Goal: Task Accomplishment & Management: Use online tool/utility

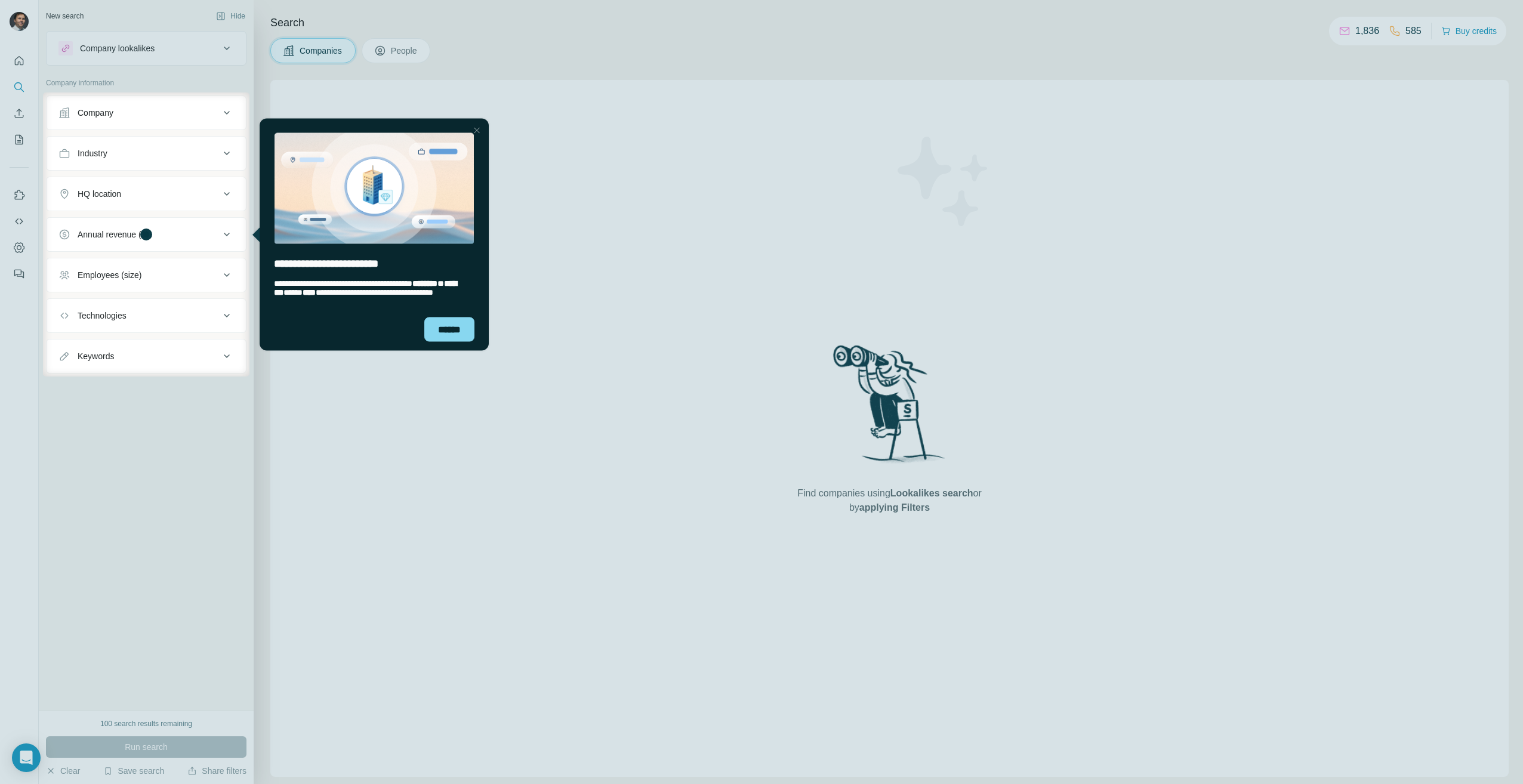
click at [126, 118] on div "Company" at bounding box center [139, 112] width 161 height 12
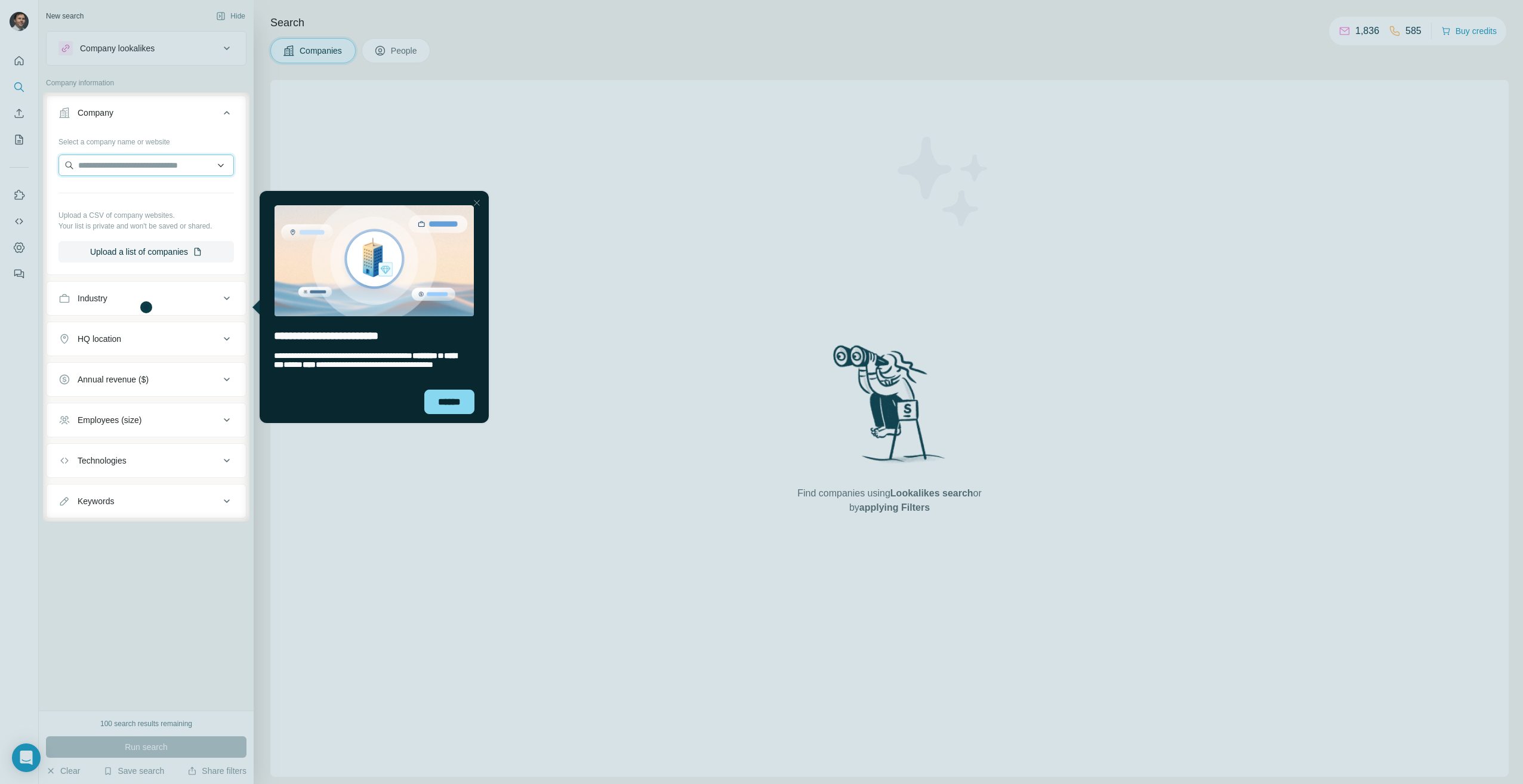
click at [118, 162] on input "text" at bounding box center [146, 165] width 176 height 22
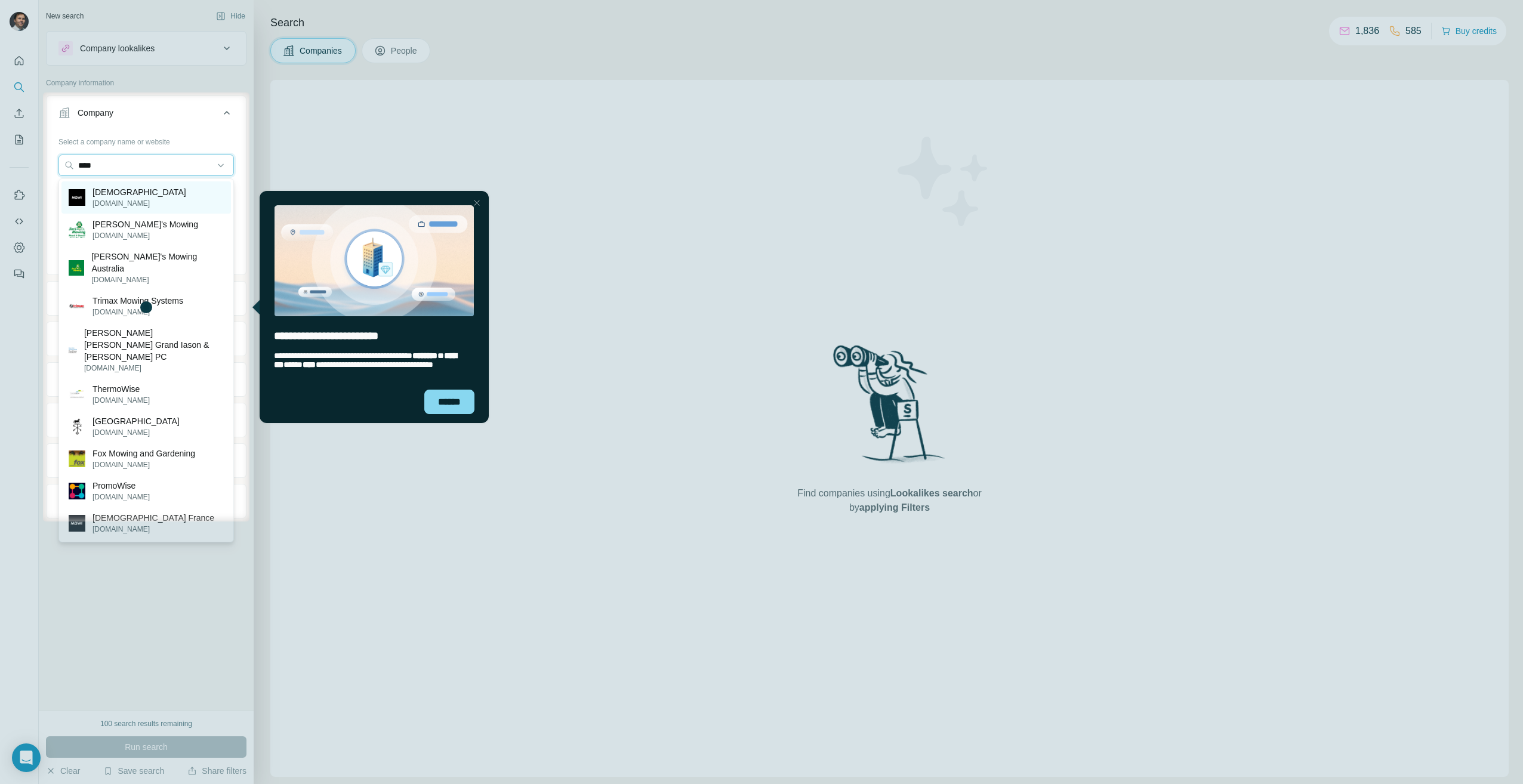
type input "****"
click at [115, 198] on p "mowi.com" at bounding box center [139, 203] width 94 height 11
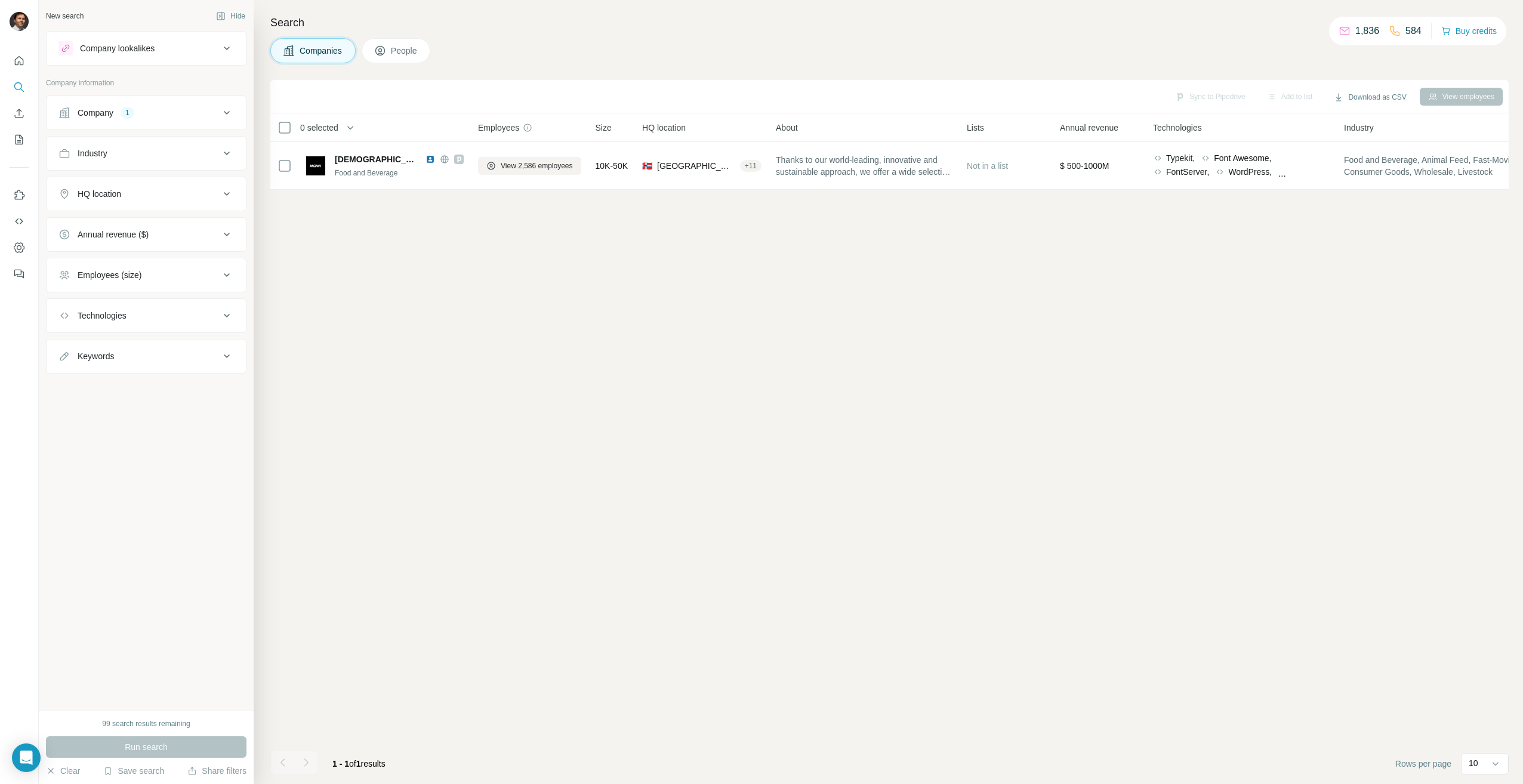
click at [395, 60] on button "People" at bounding box center [396, 51] width 69 height 25
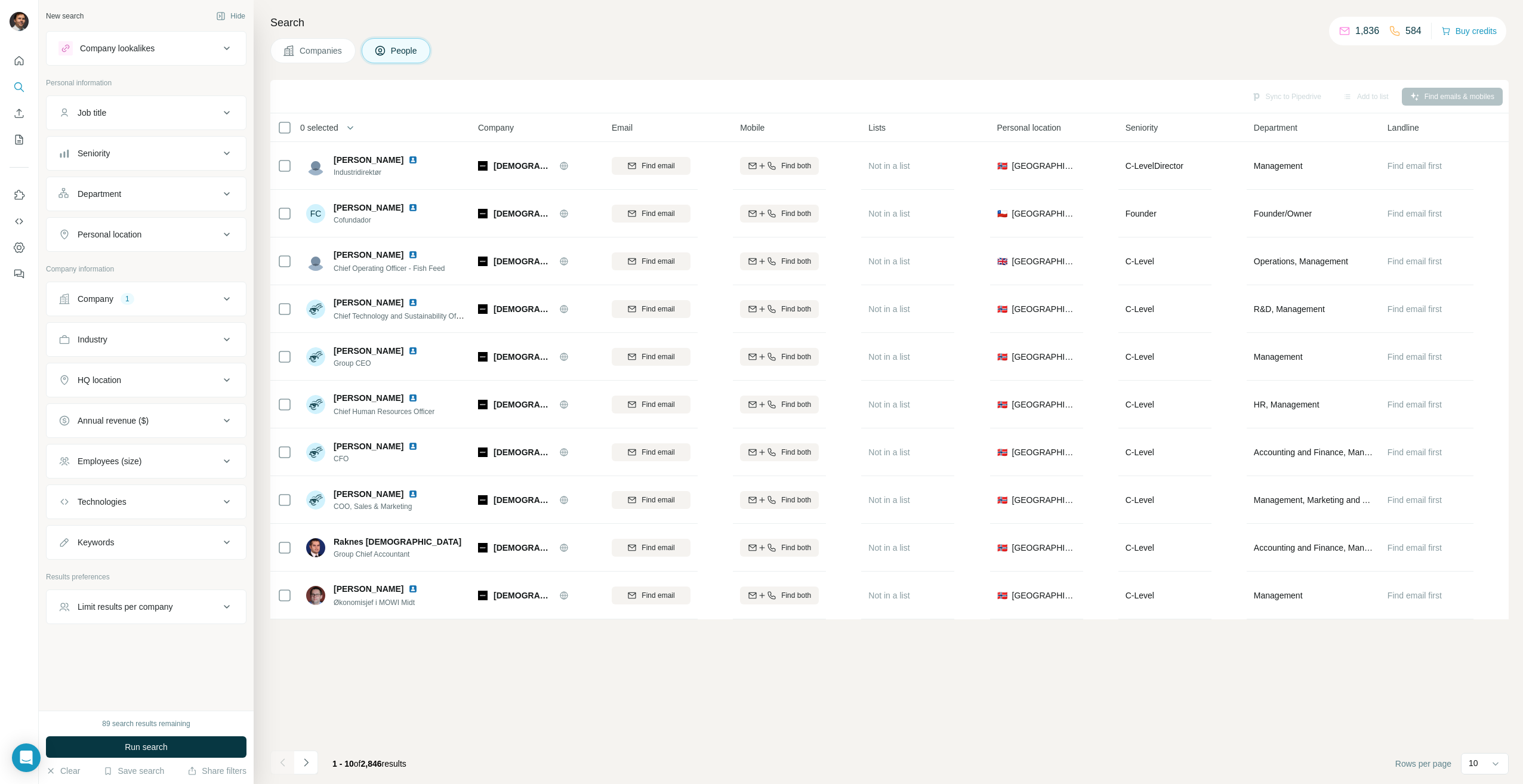
click at [118, 120] on button "Job title" at bounding box center [146, 112] width 200 height 28
click at [116, 141] on input "text" at bounding box center [134, 143] width 151 height 22
type input "***"
click at [86, 172] on icon "button" at bounding box center [83, 169] width 9 height 9
click at [102, 138] on input "text" at bounding box center [134, 143] width 151 height 22
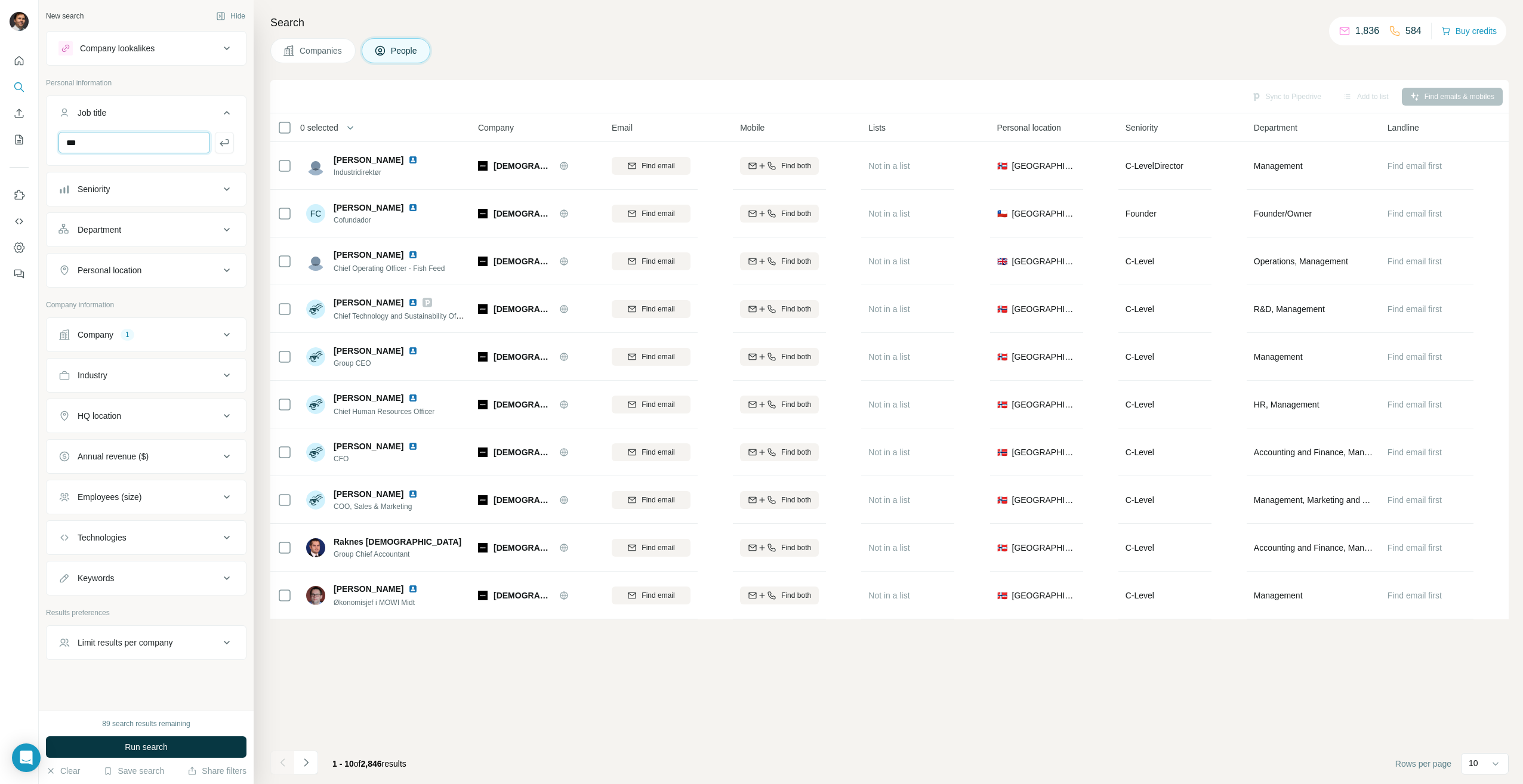
type input "***"
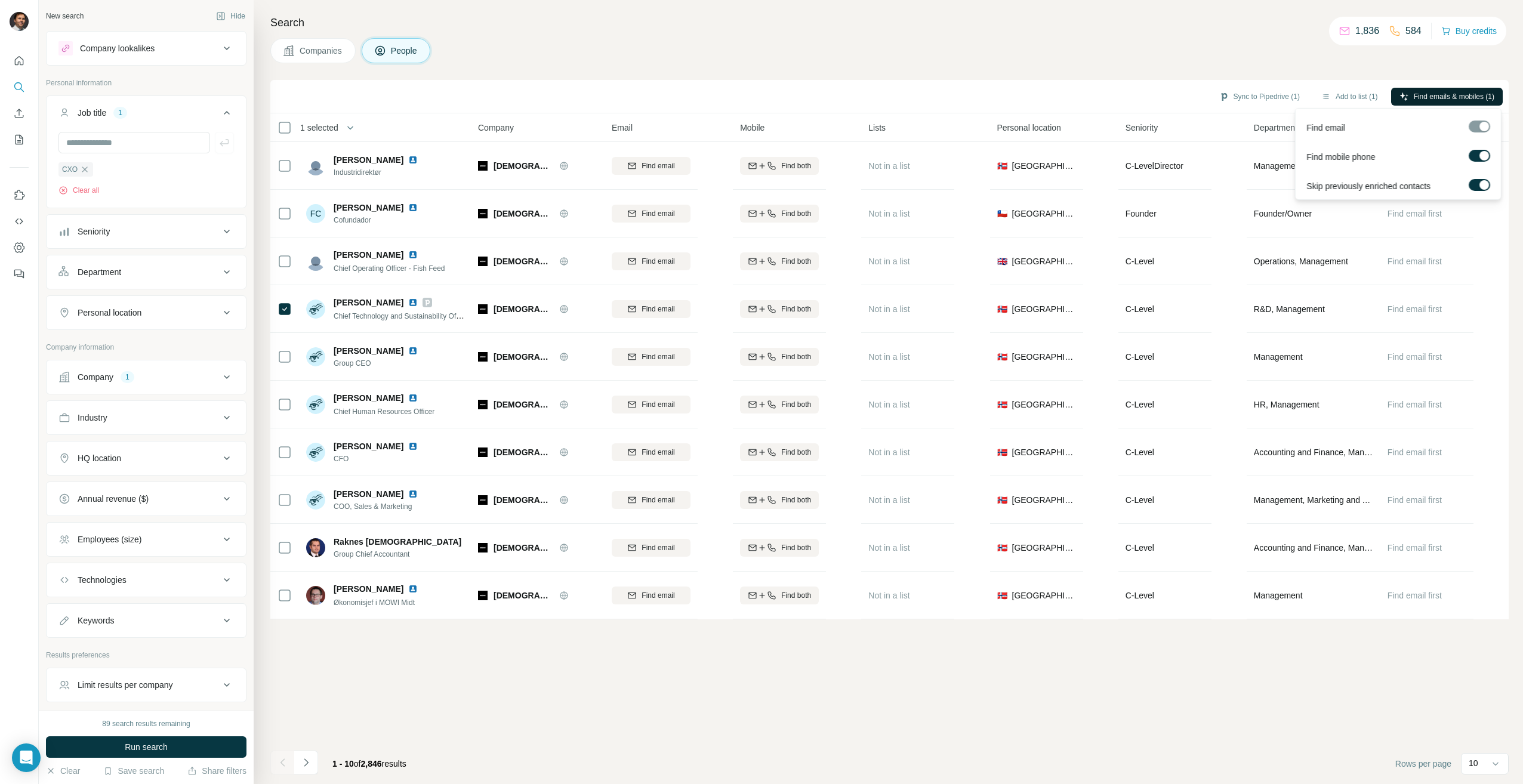
click at [1452, 98] on span "Find emails & mobiles (1)" at bounding box center [1454, 96] width 81 height 11
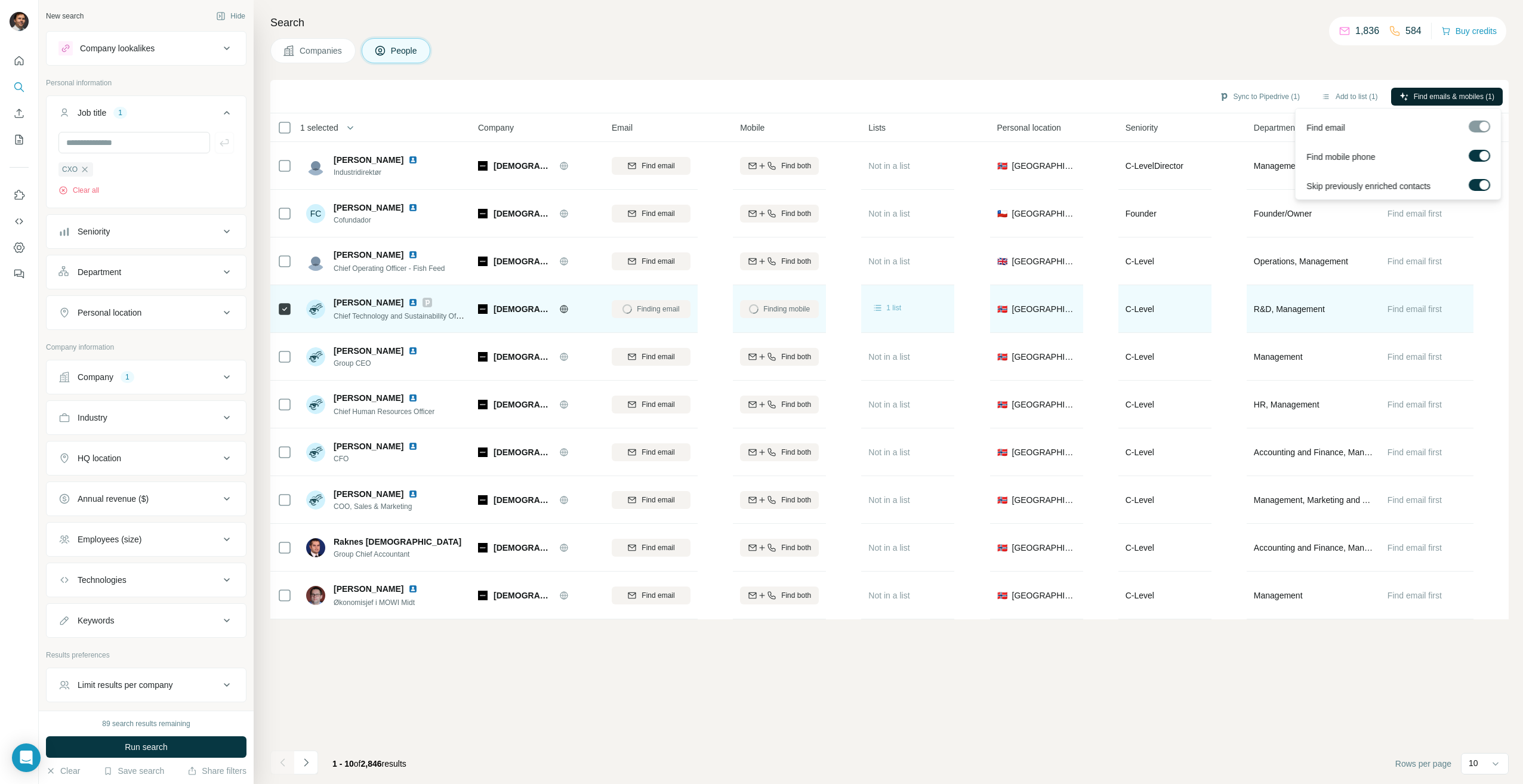
click at [888, 308] on span "1 list" at bounding box center [893, 308] width 15 height 11
click at [371, 301] on span "Catarina Martins" at bounding box center [368, 303] width 70 height 12
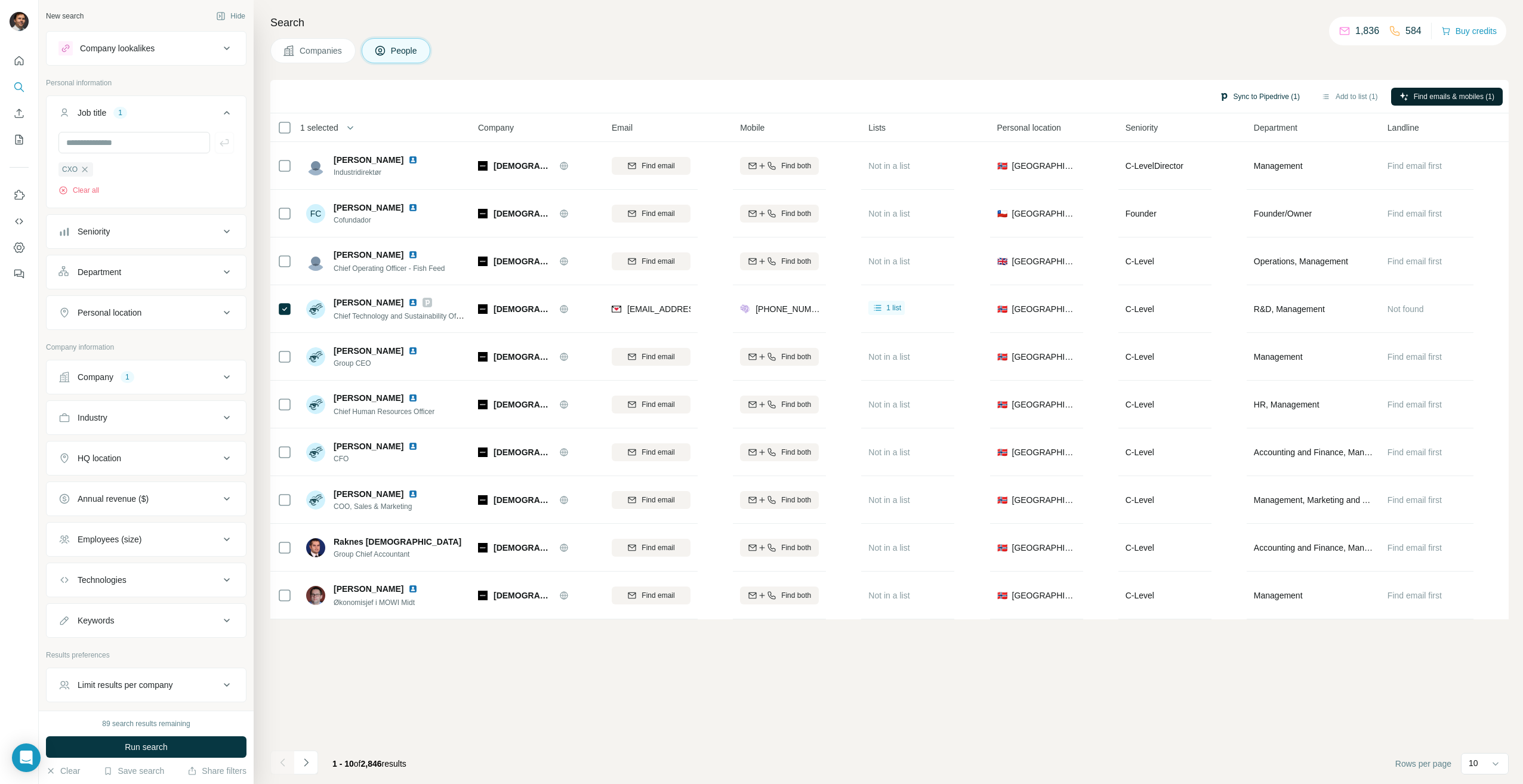
click at [1257, 97] on button "Sync to Pipedrive (1)" at bounding box center [1259, 96] width 97 height 18
click at [1231, 187] on button "Sync to Pipedrive" at bounding box center [1229, 185] width 132 height 24
